Goal: Information Seeking & Learning: Learn about a topic

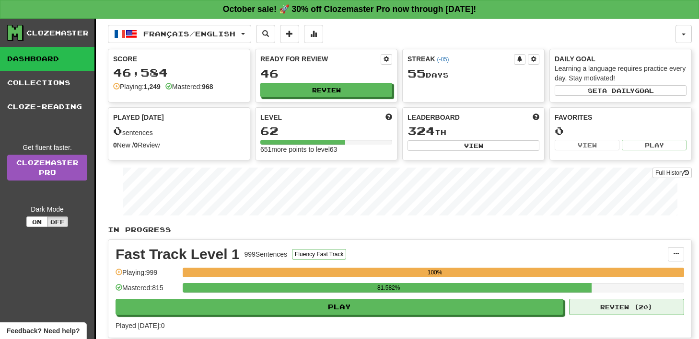
click at [613, 309] on button "Review ( 20 )" at bounding box center [626, 307] width 115 height 16
select select "**"
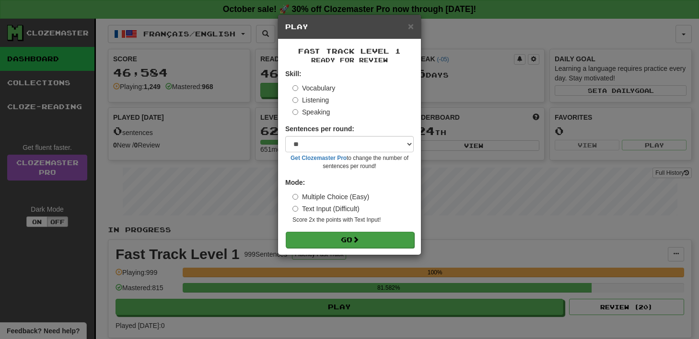
click at [407, 237] on button "Go" at bounding box center [350, 240] width 128 height 16
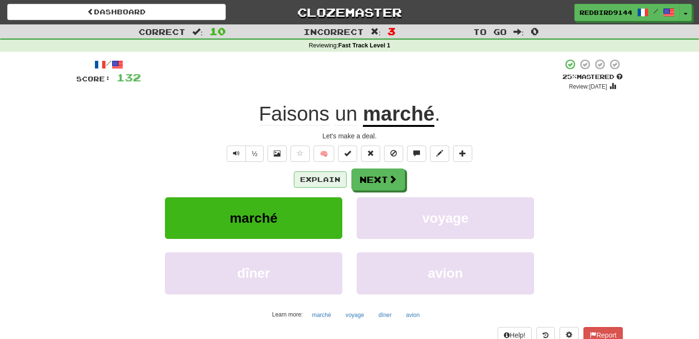
click at [315, 174] on button "Explain" at bounding box center [320, 180] width 53 height 16
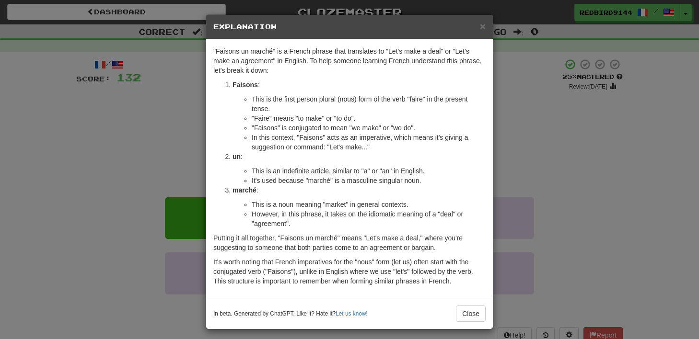
click at [507, 124] on div "× Explanation "Faisons un marché" is a French phrase that translates to "Let's …" at bounding box center [349, 169] width 699 height 339
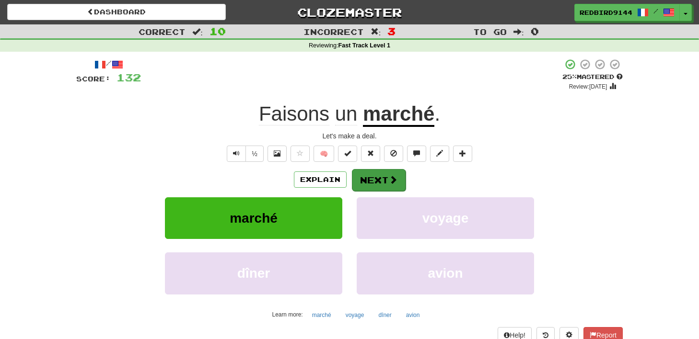
click at [372, 172] on button "Next" at bounding box center [379, 180] width 54 height 22
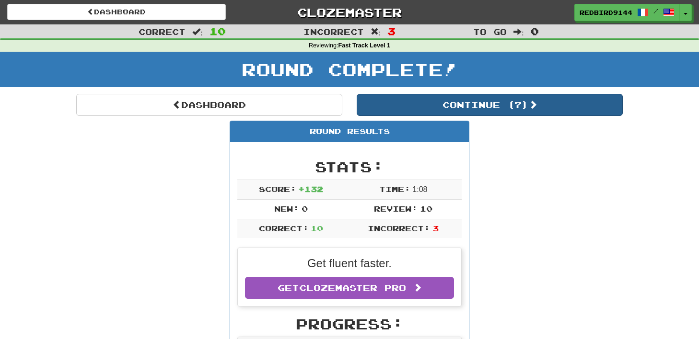
click at [443, 111] on button "Continue ( 7 )" at bounding box center [489, 105] width 266 height 22
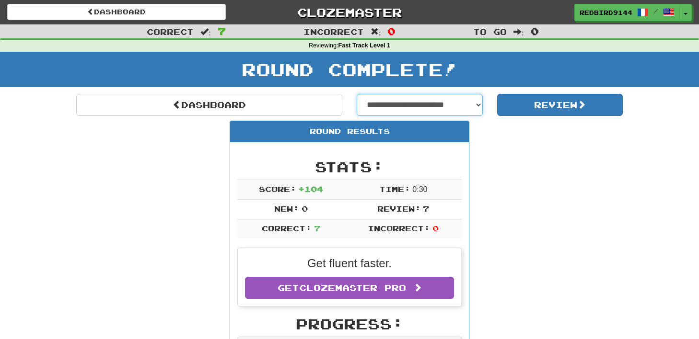
click at [446, 113] on select "**********" at bounding box center [419, 105] width 126 height 22
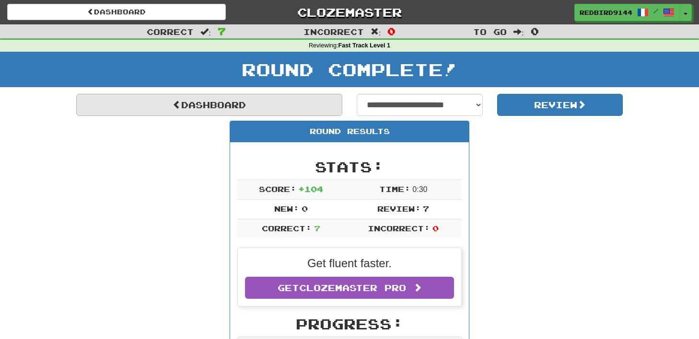
click at [241, 107] on link "Dashboard" at bounding box center [209, 105] width 266 height 22
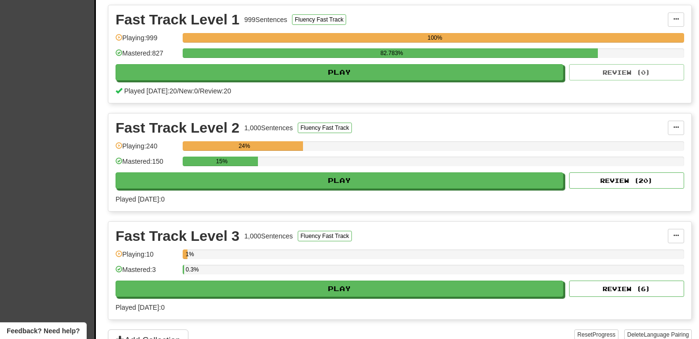
scroll to position [219, 0]
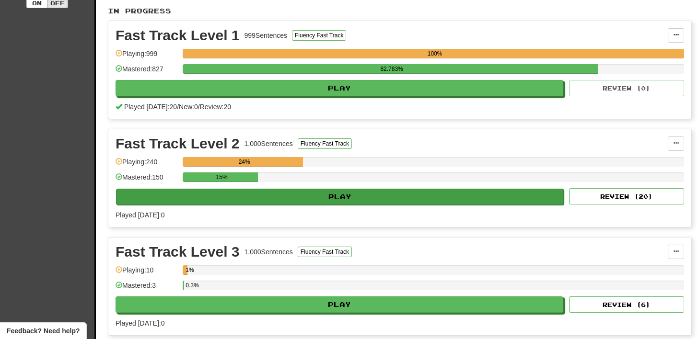
click at [355, 199] on button "Play" at bounding box center [340, 197] width 448 height 16
select select "**"
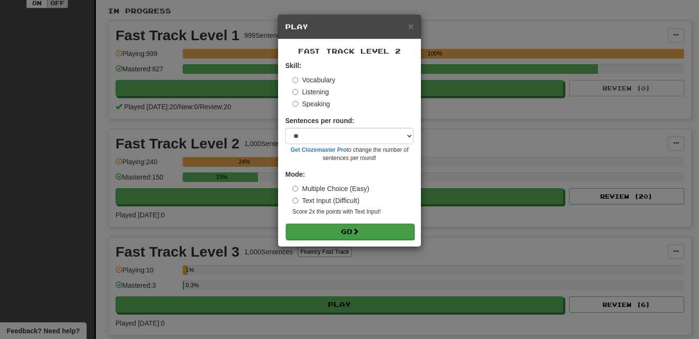
click at [357, 230] on span at bounding box center [355, 231] width 7 height 7
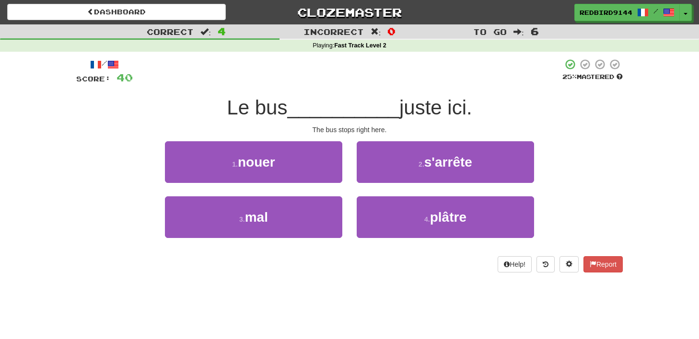
click at [612, 89] on div "/ Score: 40 25 % Mastered Le bus __________ juste ici. The bus stops right here…" at bounding box center [349, 165] width 546 height 214
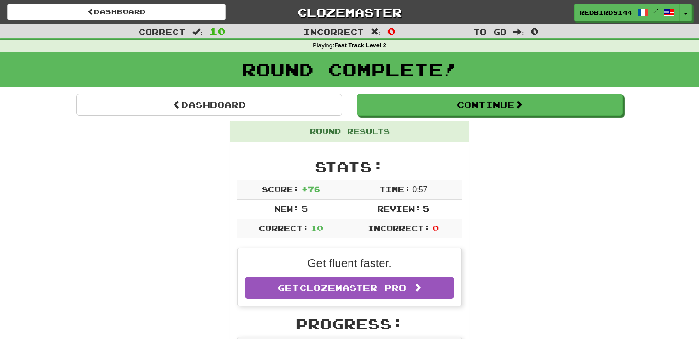
click at [612, 89] on div "Round Complete!" at bounding box center [349, 73] width 699 height 42
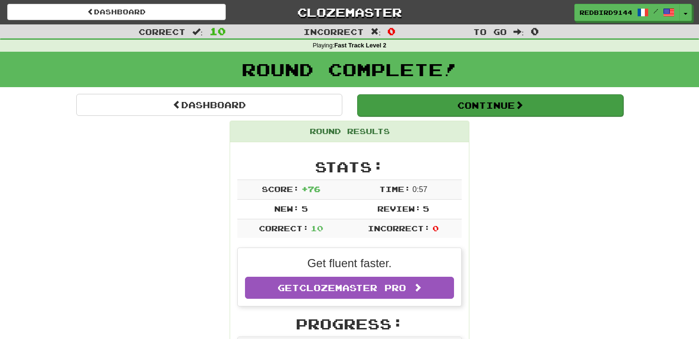
click at [499, 107] on button "Continue" at bounding box center [490, 105] width 266 height 22
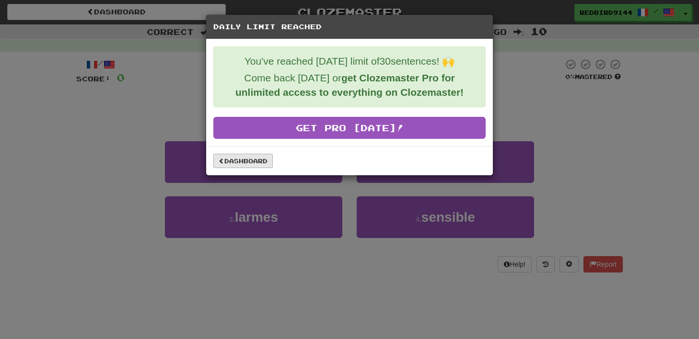
click at [251, 160] on link "Dashboard" at bounding box center [242, 161] width 59 height 14
